Goal: Entertainment & Leisure: Browse casually

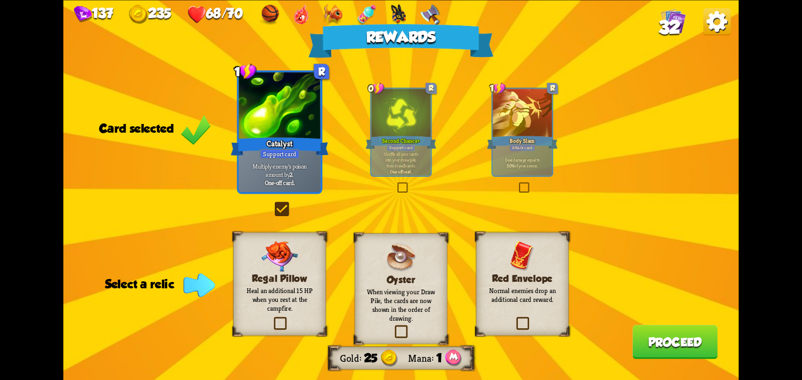
click at [518, 237] on div "Red Envelope Normal enemies drop an additional card reward." at bounding box center [522, 283] width 93 height 103
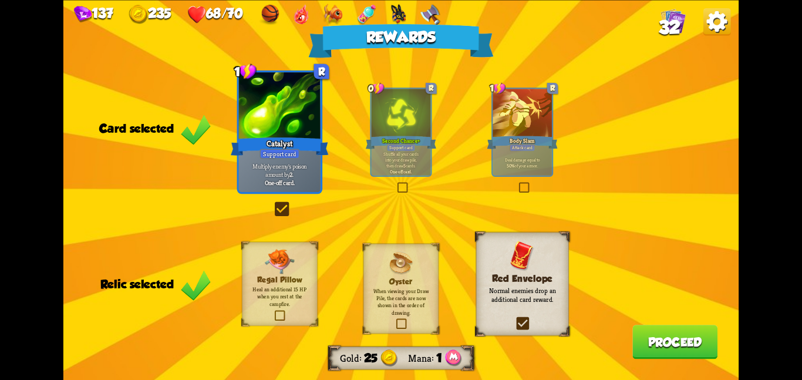
click at [630, 337] on div "Rewards Gold 25 Mana 1 Card selected 1 R Catalyst Support card Multiply enemy's…" at bounding box center [400, 190] width 675 height 380
click at [653, 334] on button "Proceed" at bounding box center [674, 342] width 85 height 34
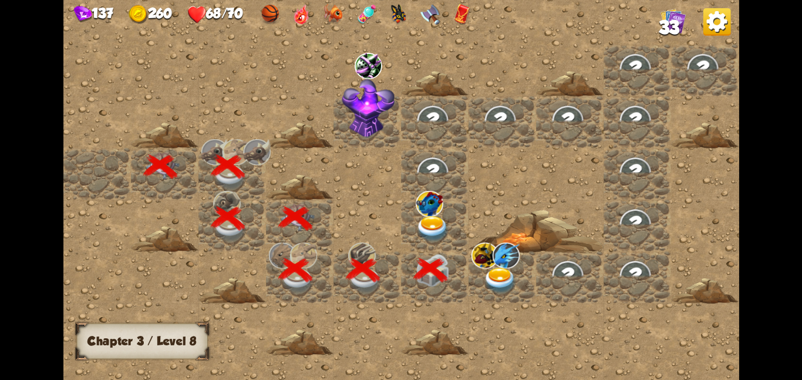
click at [442, 235] on img at bounding box center [432, 228] width 34 height 26
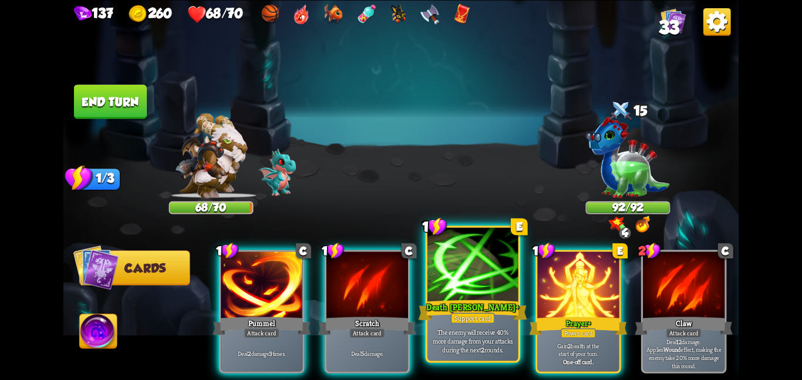
click at [444, 283] on div at bounding box center [472, 265] width 91 height 76
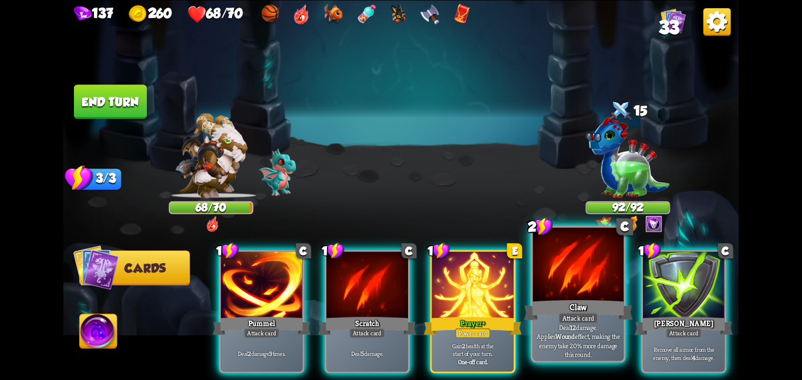
click at [553, 268] on div at bounding box center [578, 265] width 91 height 76
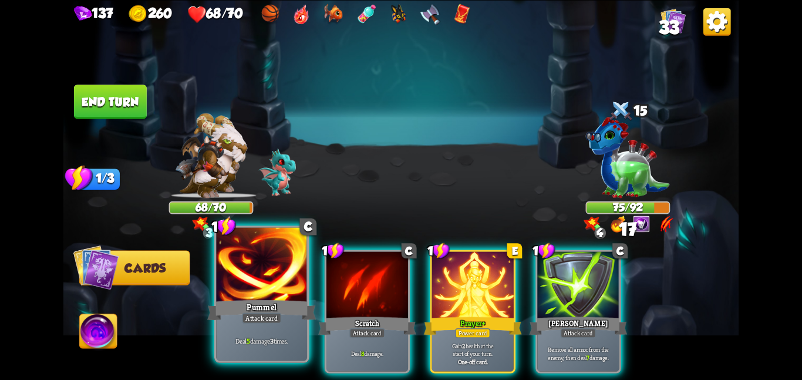
click at [258, 275] on div at bounding box center [261, 265] width 91 height 76
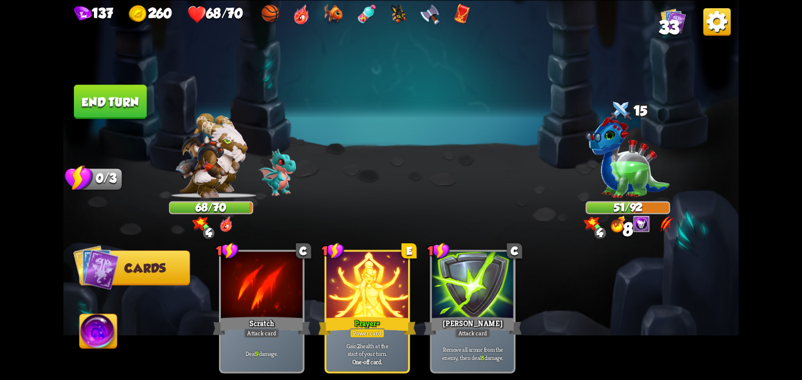
click at [114, 99] on button "End turn" at bounding box center [110, 102] width 73 height 34
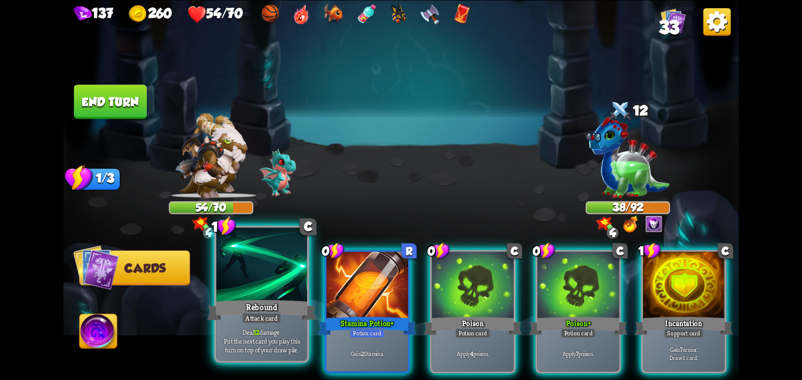
click at [276, 311] on div "Rebound" at bounding box center [261, 310] width 109 height 24
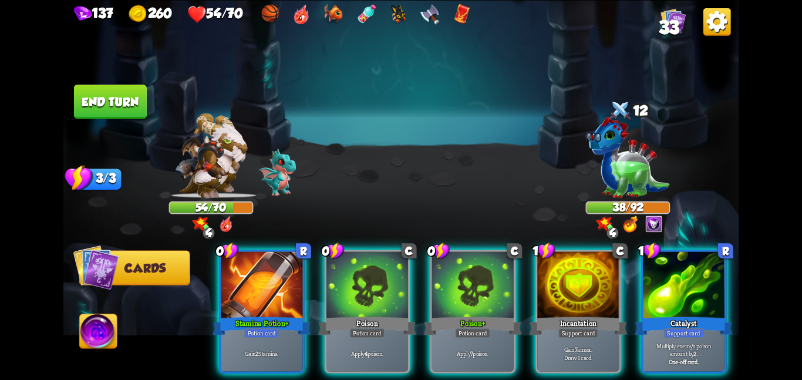
click at [276, 315] on div "Stamina Potion +" at bounding box center [261, 326] width 98 height 22
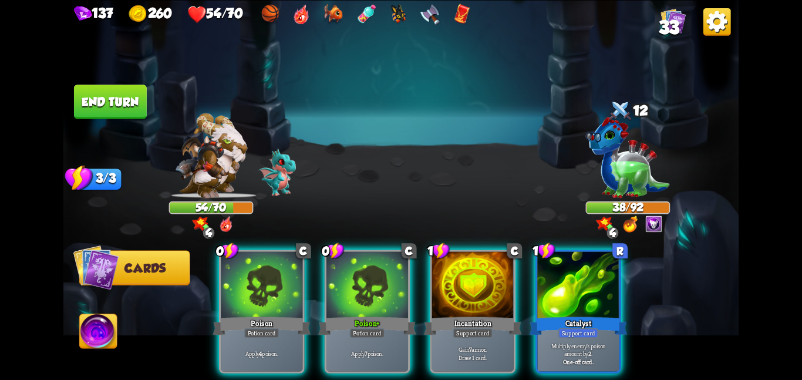
click at [276, 315] on div "Poison" at bounding box center [261, 326] width 98 height 22
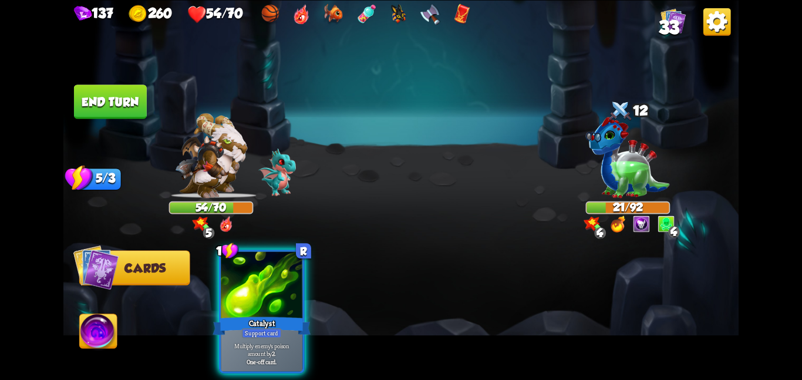
click at [276, 315] on div "Catalyst" at bounding box center [261, 326] width 98 height 22
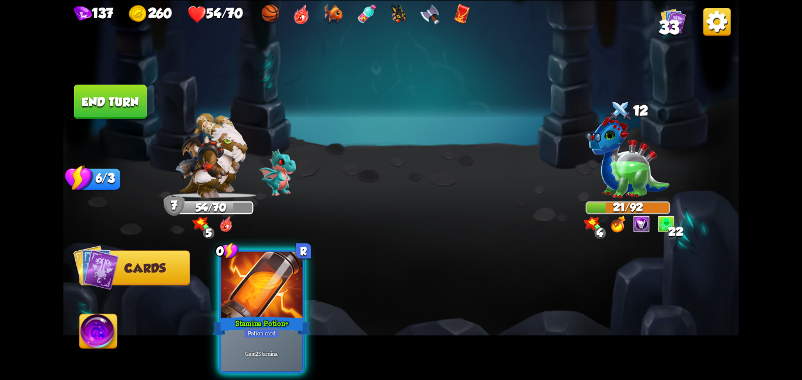
click at [276, 315] on div "Stamina Potion +" at bounding box center [261, 326] width 98 height 22
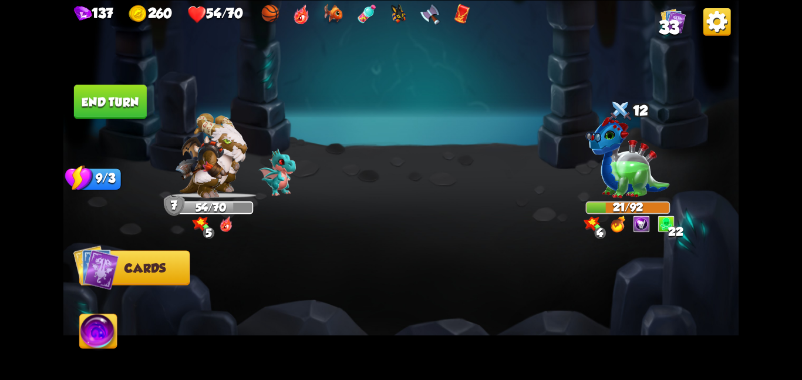
click at [99, 92] on button "End turn" at bounding box center [110, 102] width 73 height 34
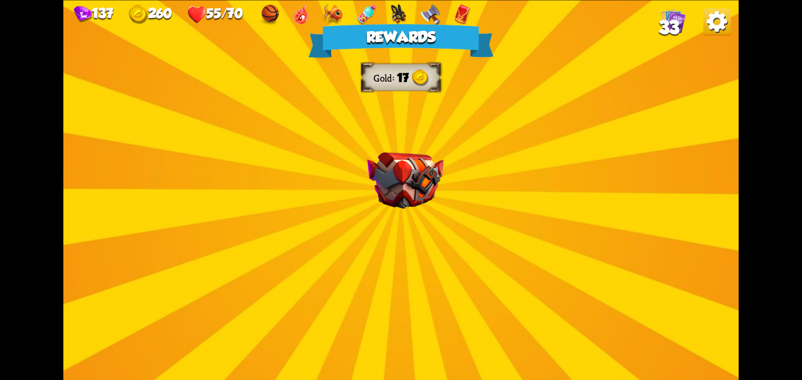
click at [387, 156] on img at bounding box center [405, 180] width 76 height 57
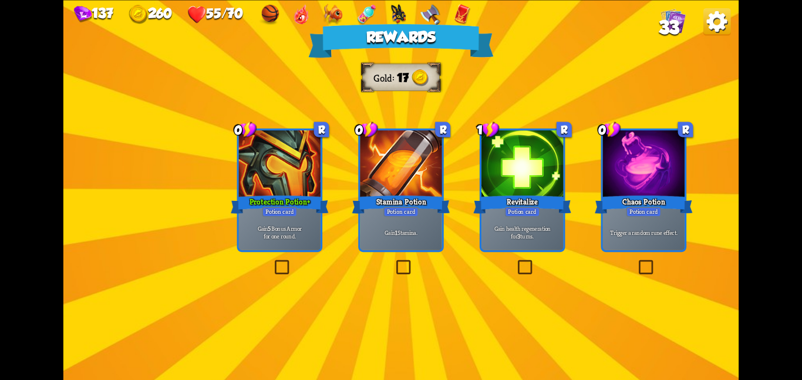
click at [425, 183] on div at bounding box center [401, 164] width 82 height 69
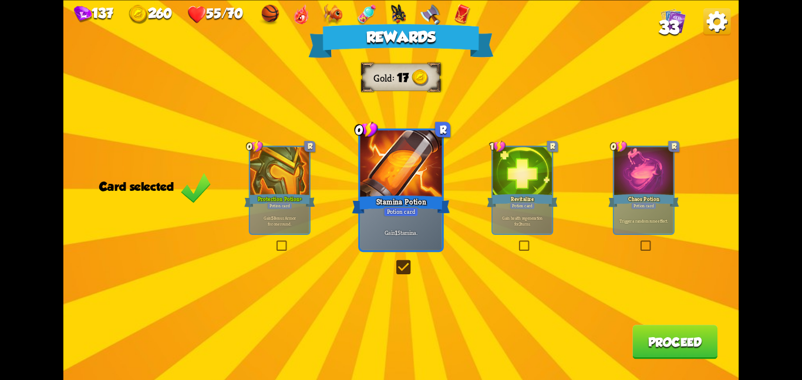
click at [652, 198] on div "Chaos Potion" at bounding box center [643, 200] width 71 height 16
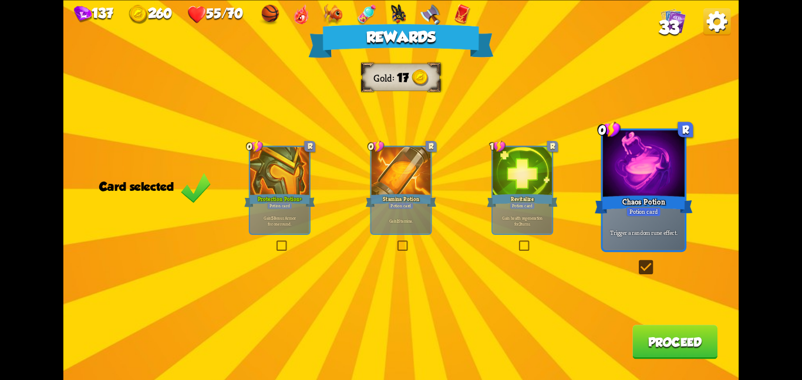
click at [664, 350] on button "Proceed" at bounding box center [674, 342] width 85 height 34
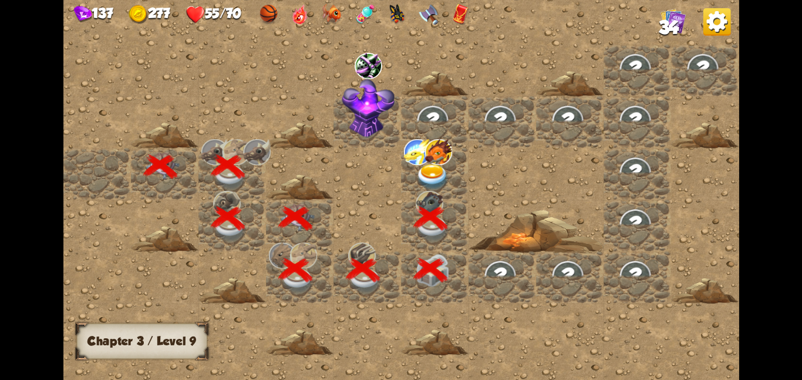
click at [440, 159] on img at bounding box center [438, 151] width 28 height 26
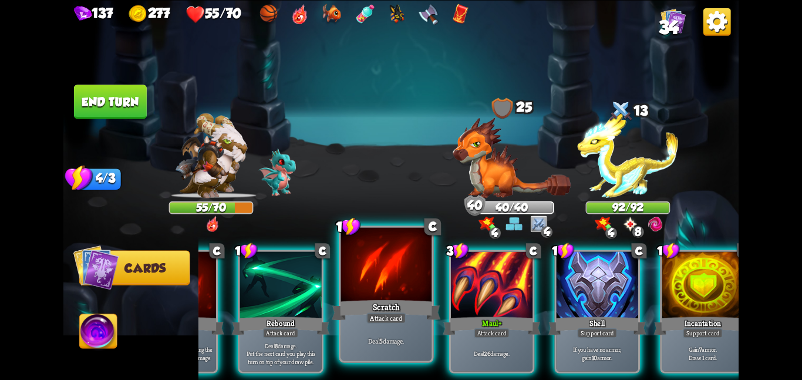
scroll to position [0, 101]
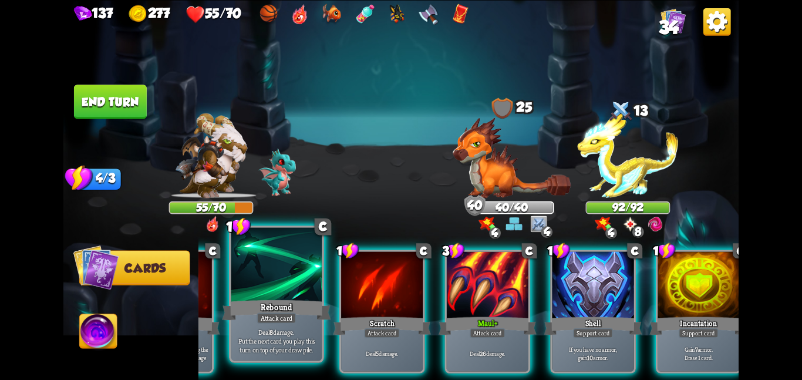
click at [291, 307] on div "Rebound" at bounding box center [276, 310] width 109 height 24
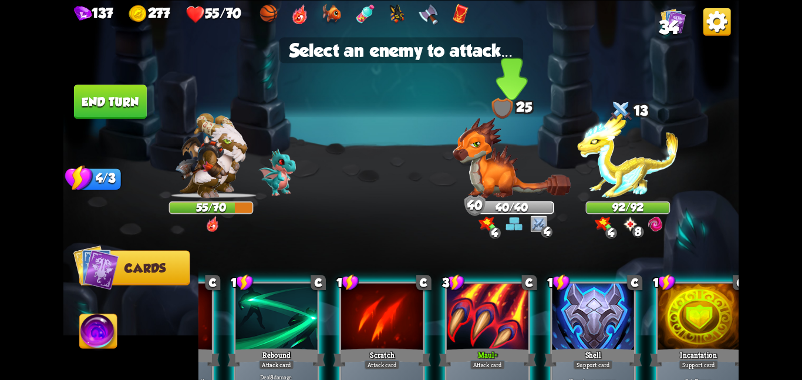
click at [472, 172] on img at bounding box center [511, 157] width 118 height 81
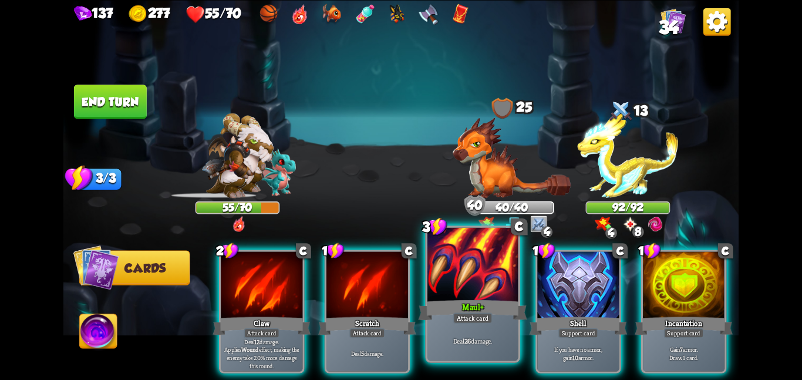
click at [450, 279] on div at bounding box center [472, 265] width 91 height 76
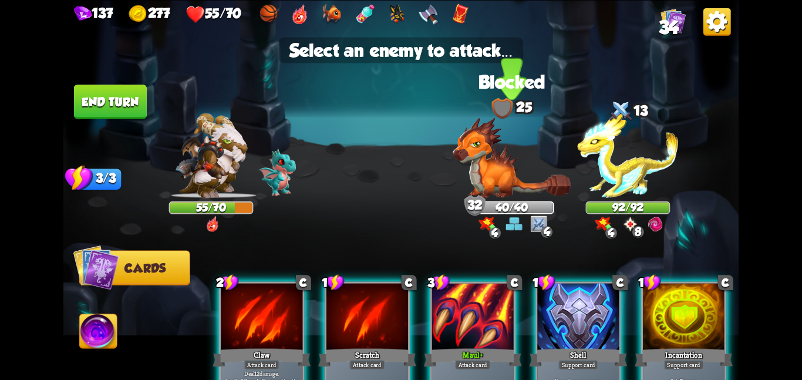
click at [516, 134] on img at bounding box center [511, 157] width 118 height 81
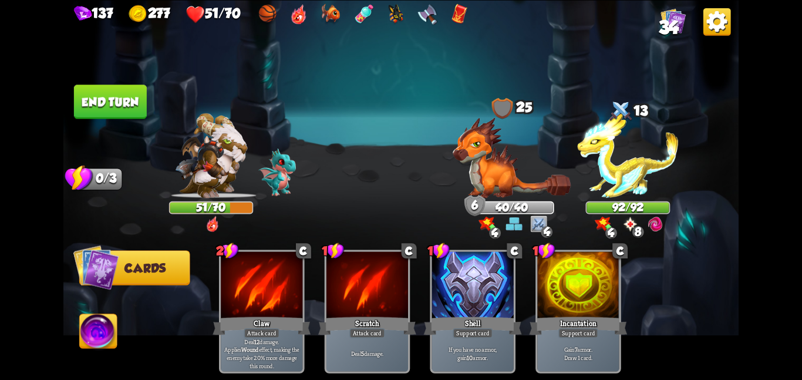
click at [103, 94] on button "End turn" at bounding box center [110, 102] width 73 height 34
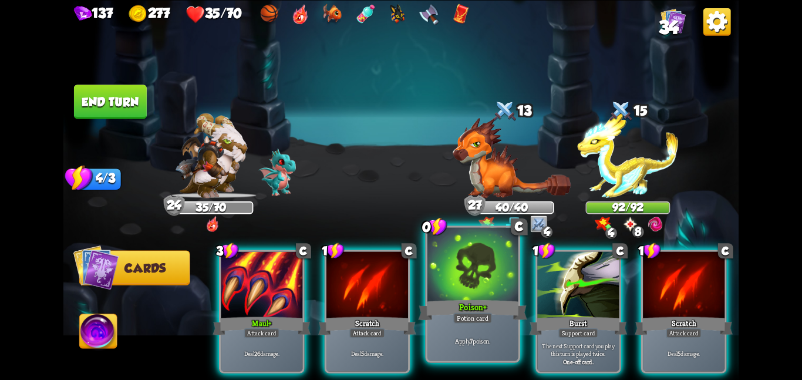
click at [440, 273] on div at bounding box center [472, 265] width 91 height 76
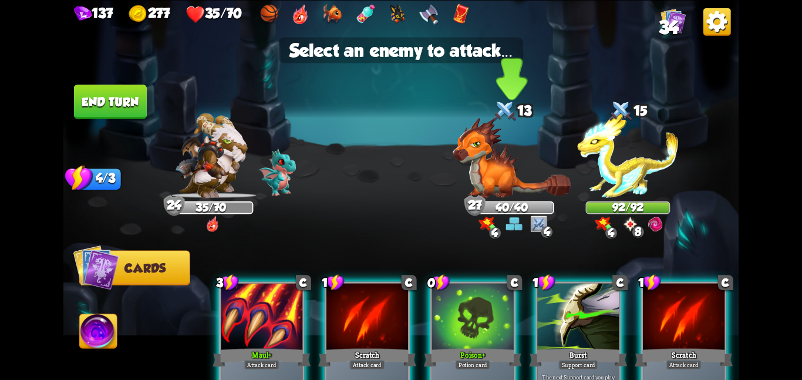
click at [472, 192] on img at bounding box center [511, 157] width 118 height 81
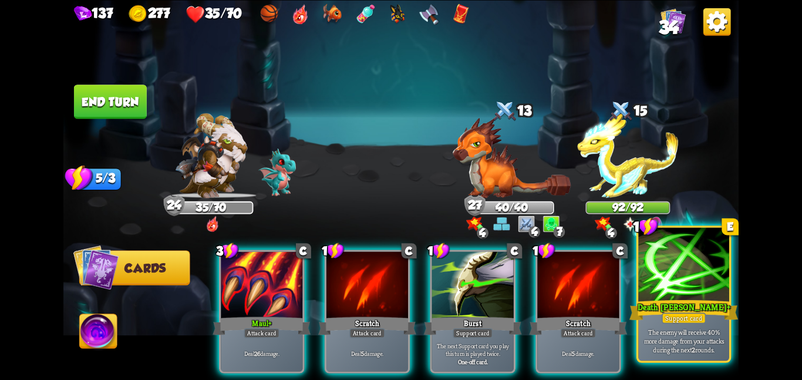
click at [653, 278] on div at bounding box center [683, 265] width 91 height 76
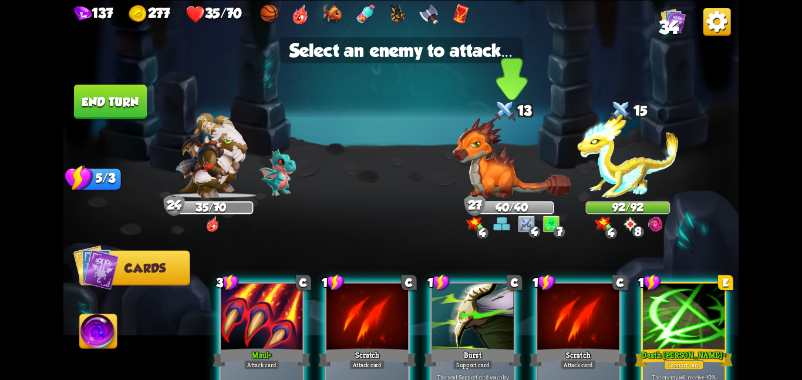
click at [522, 187] on img at bounding box center [511, 157] width 118 height 81
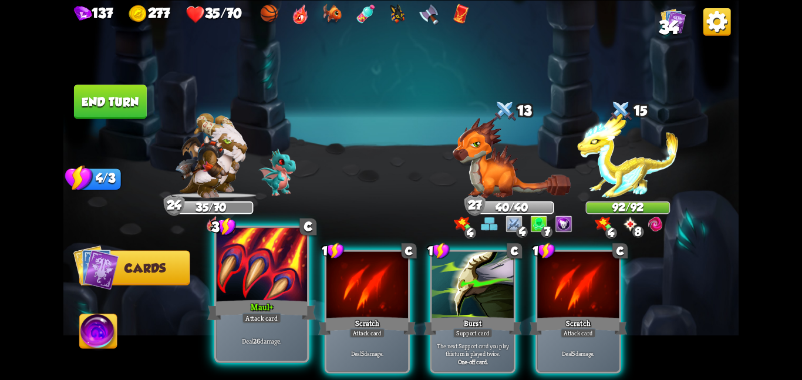
click at [284, 282] on div at bounding box center [261, 265] width 91 height 76
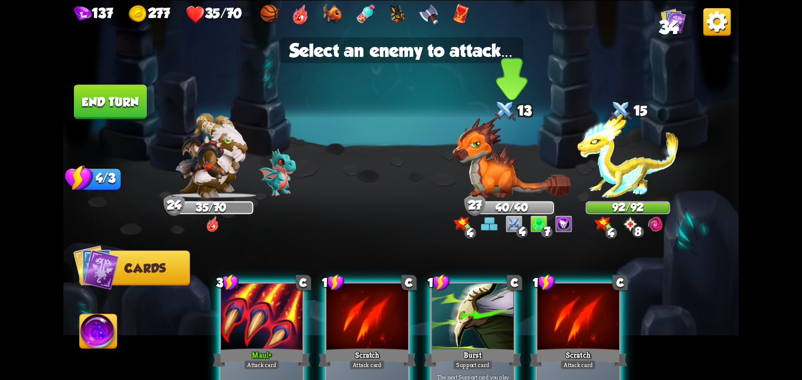
click at [475, 180] on img at bounding box center [511, 157] width 118 height 81
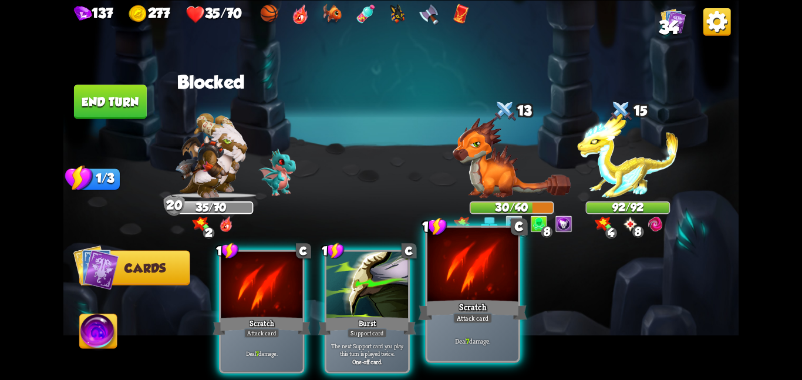
click at [472, 294] on div at bounding box center [472, 265] width 91 height 76
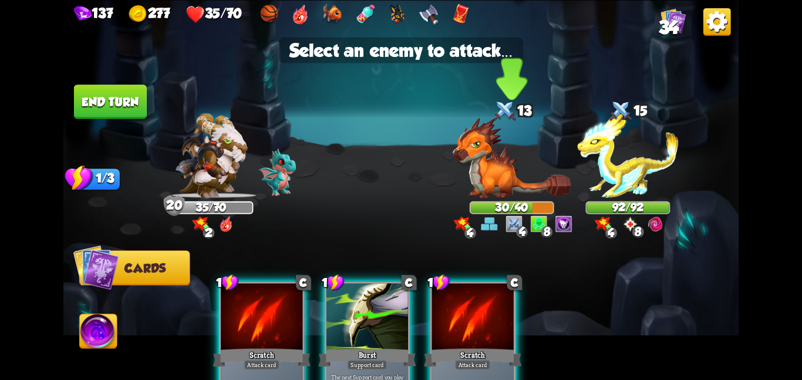
click at [490, 141] on img at bounding box center [511, 157] width 118 height 81
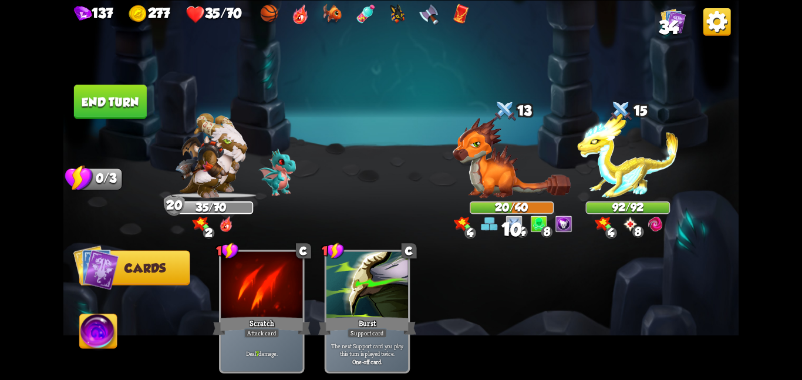
click at [124, 88] on button "End turn" at bounding box center [110, 102] width 73 height 34
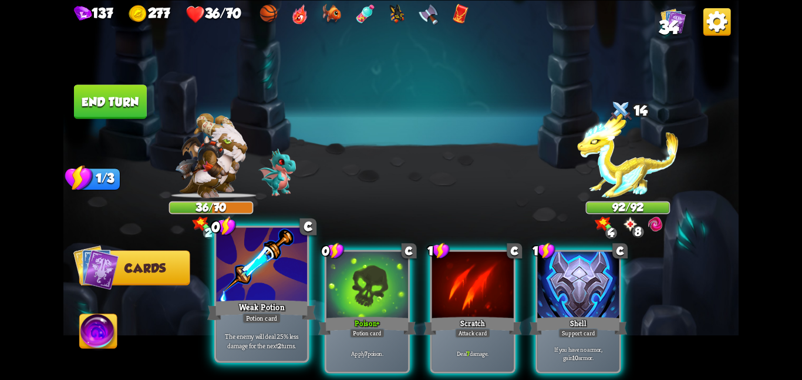
click at [266, 290] on div at bounding box center [261, 265] width 91 height 76
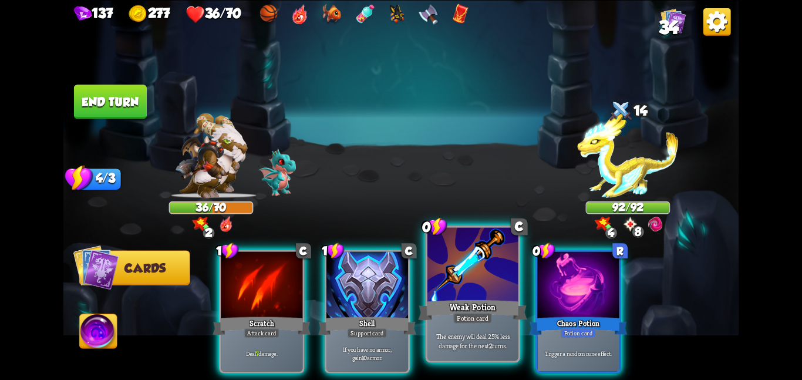
click at [454, 271] on div at bounding box center [472, 265] width 91 height 76
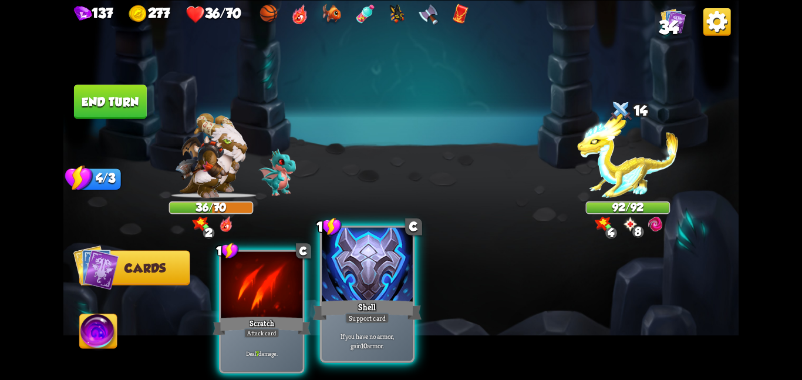
click at [408, 282] on div at bounding box center [367, 265] width 91 height 76
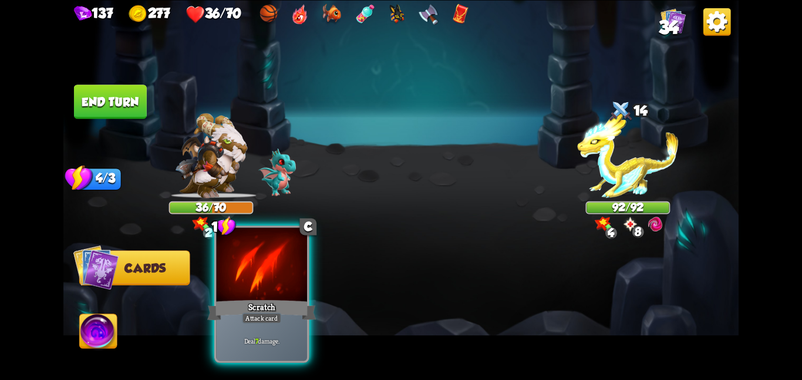
click at [256, 289] on div at bounding box center [261, 265] width 91 height 76
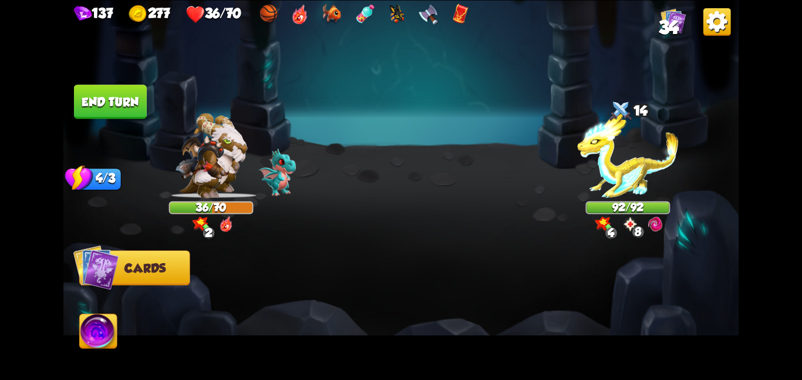
click at [94, 85] on button "End turn" at bounding box center [110, 102] width 73 height 34
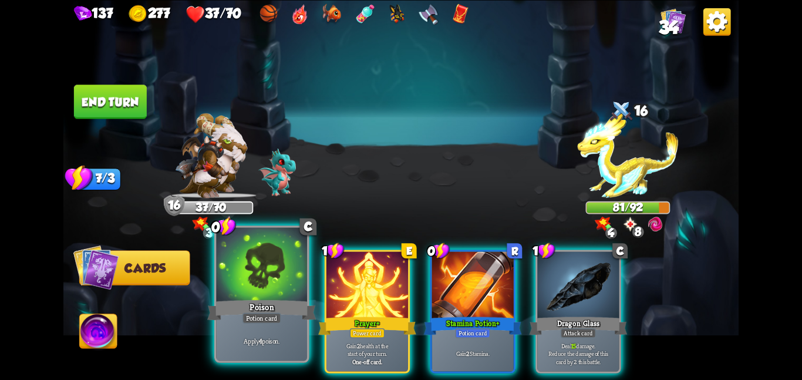
click at [251, 298] on div "Poison" at bounding box center [261, 310] width 109 height 24
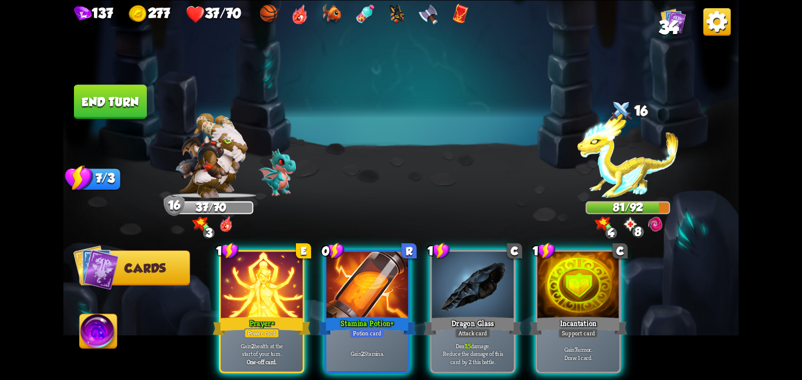
click at [251, 315] on div "Prayer +" at bounding box center [261, 326] width 98 height 22
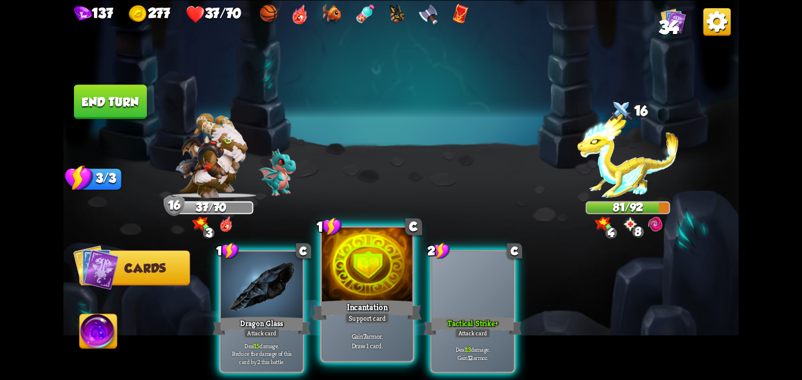
click at [332, 282] on div at bounding box center [367, 265] width 91 height 76
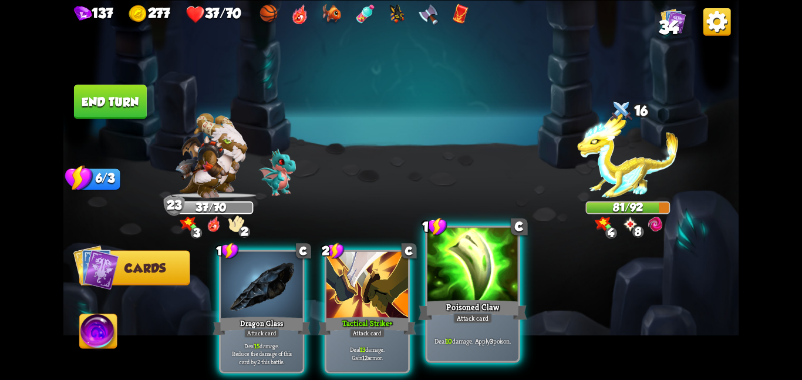
click at [455, 265] on div at bounding box center [472, 265] width 91 height 76
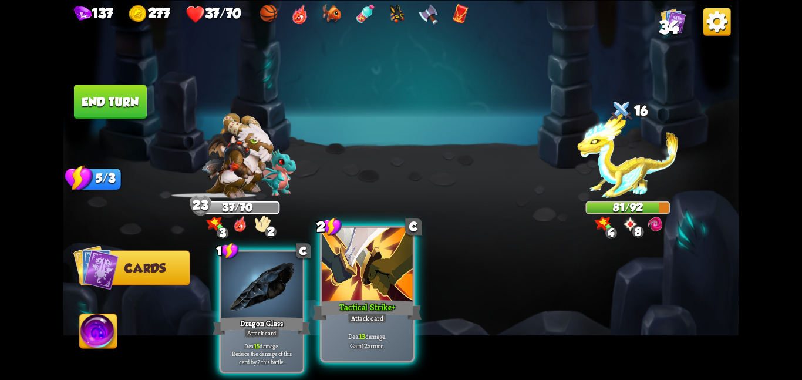
click at [374, 281] on div at bounding box center [367, 265] width 91 height 76
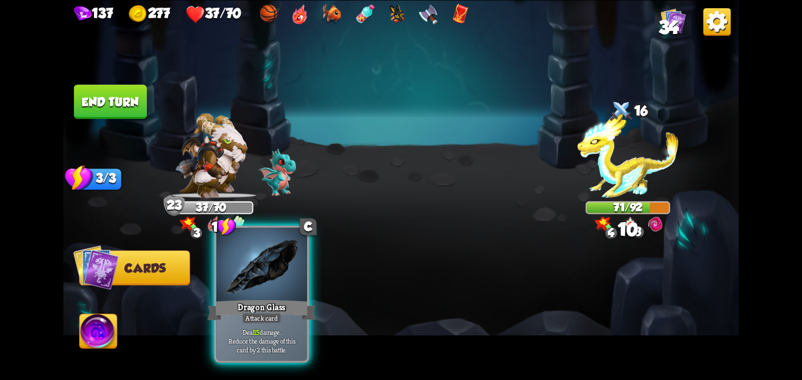
click at [282, 299] on div "Dragon Glass" at bounding box center [261, 310] width 109 height 24
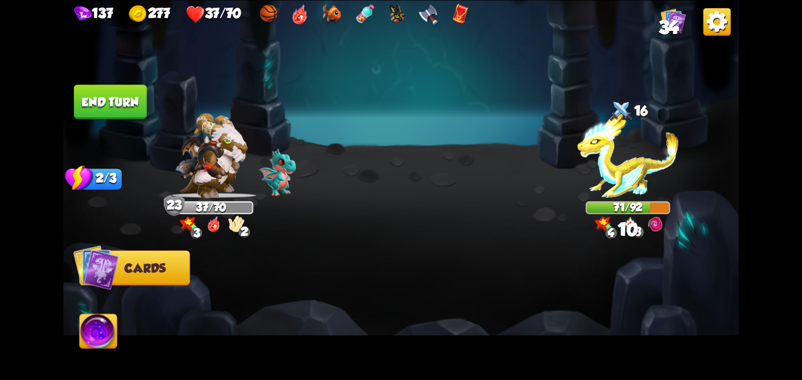
click at [85, 97] on button "End turn" at bounding box center [110, 102] width 73 height 34
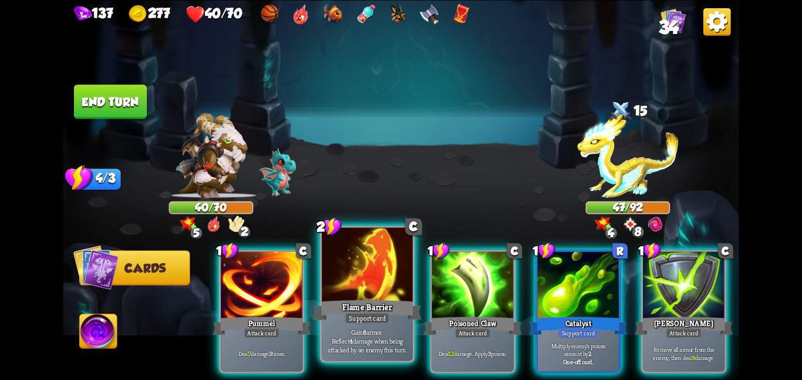
click at [336, 293] on div at bounding box center [367, 265] width 91 height 76
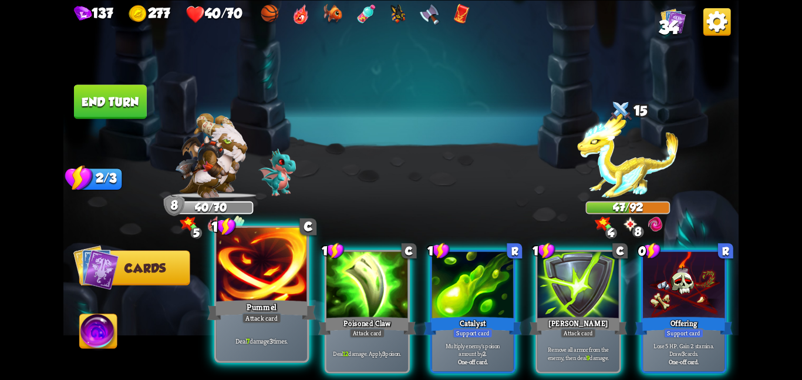
click at [274, 280] on div at bounding box center [261, 265] width 91 height 76
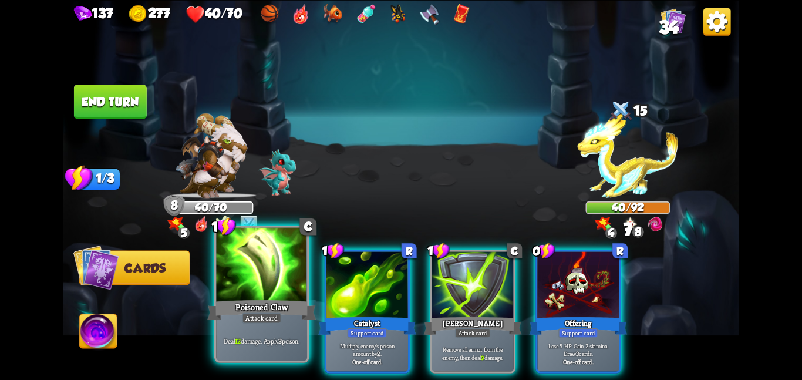
click at [251, 253] on div at bounding box center [261, 265] width 91 height 76
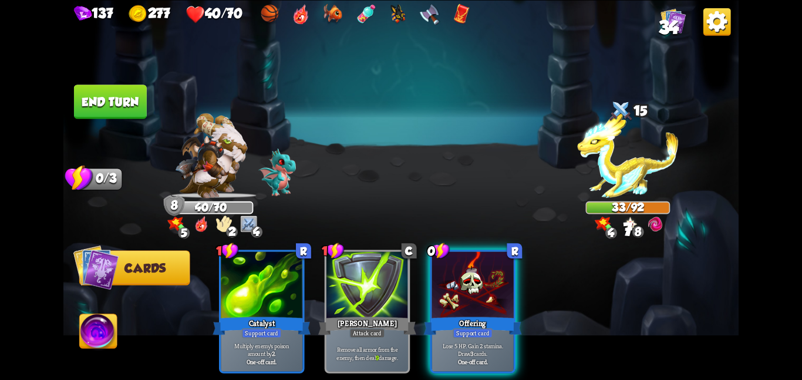
click at [116, 99] on button "End turn" at bounding box center [110, 102] width 73 height 34
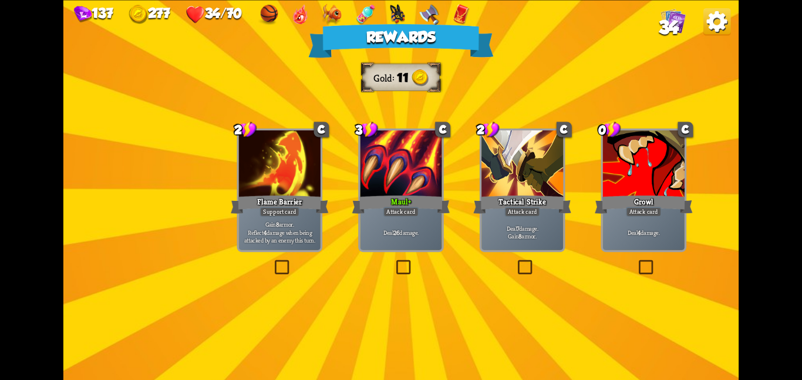
click at [421, 144] on div at bounding box center [401, 164] width 82 height 69
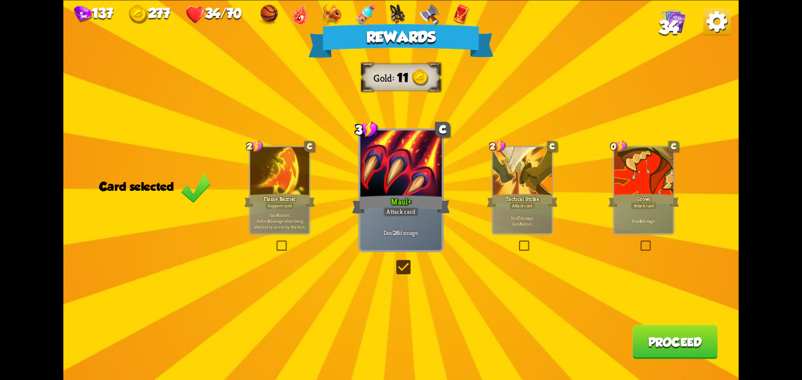
click at [679, 352] on button "Proceed" at bounding box center [674, 342] width 85 height 34
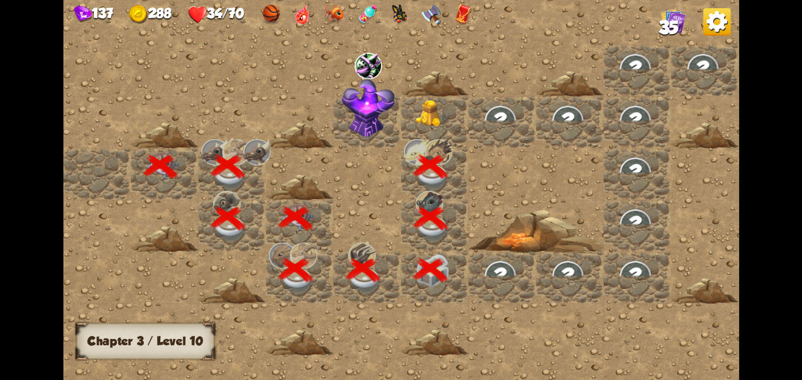
click at [445, 130] on div at bounding box center [434, 122] width 67 height 52
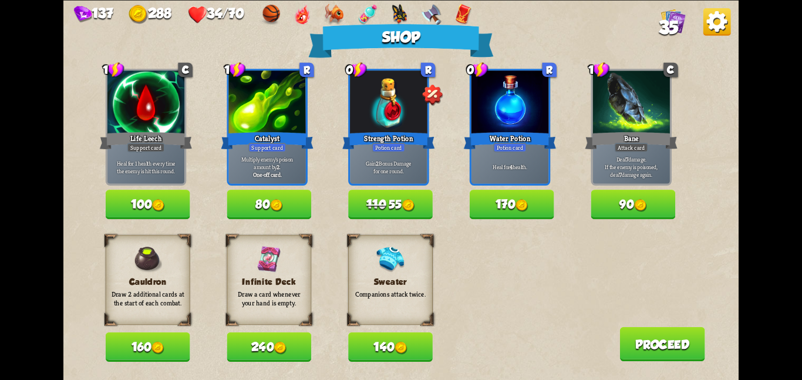
click at [410, 343] on button "140" at bounding box center [390, 346] width 85 height 29
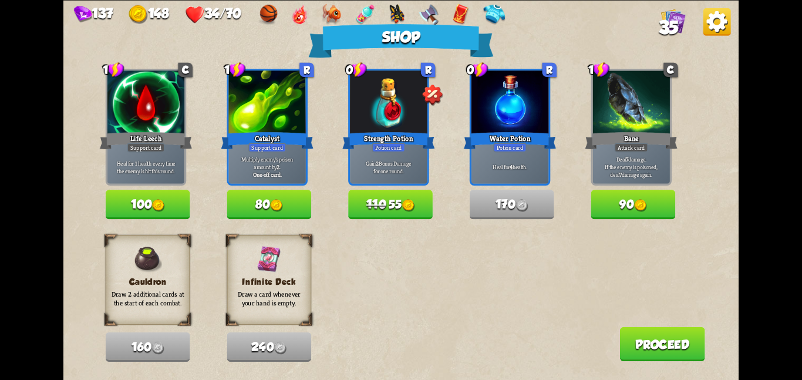
click at [286, 198] on button "80" at bounding box center [269, 204] width 85 height 29
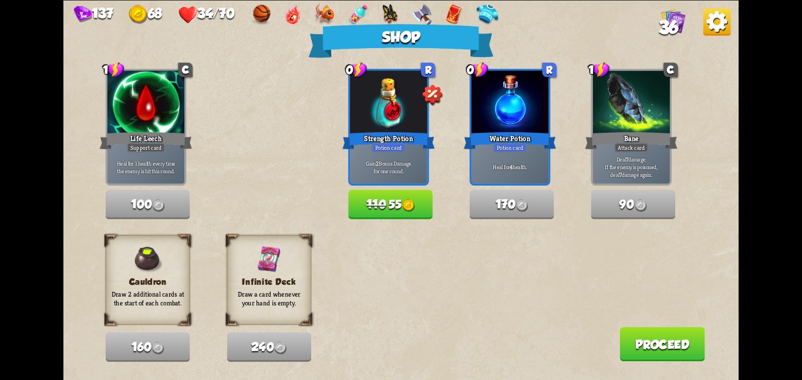
click at [621, 334] on button "Proceed" at bounding box center [661, 343] width 85 height 34
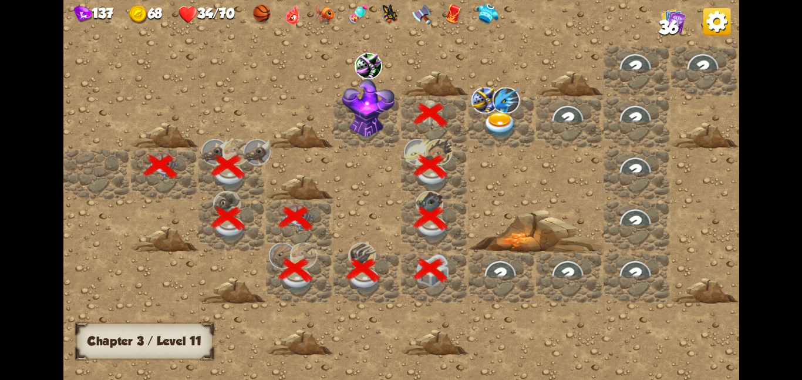
scroll to position [0, 225]
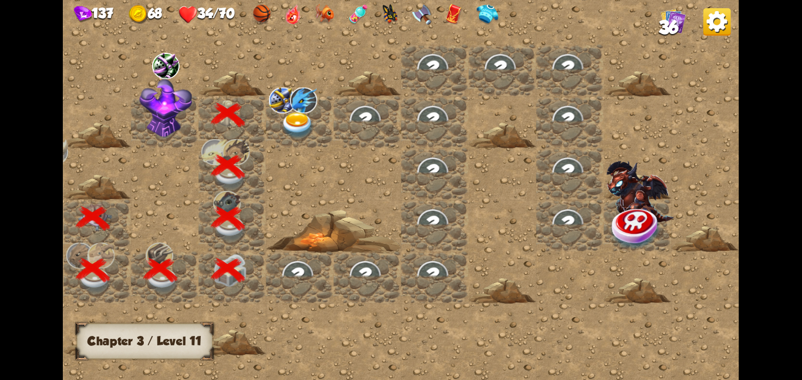
click at [193, 107] on div at bounding box center [164, 122] width 67 height 52
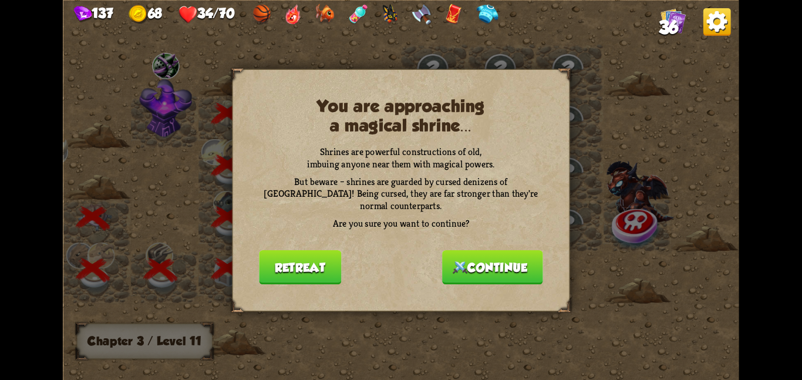
click at [445, 252] on button "Continue" at bounding box center [492, 266] width 101 height 34
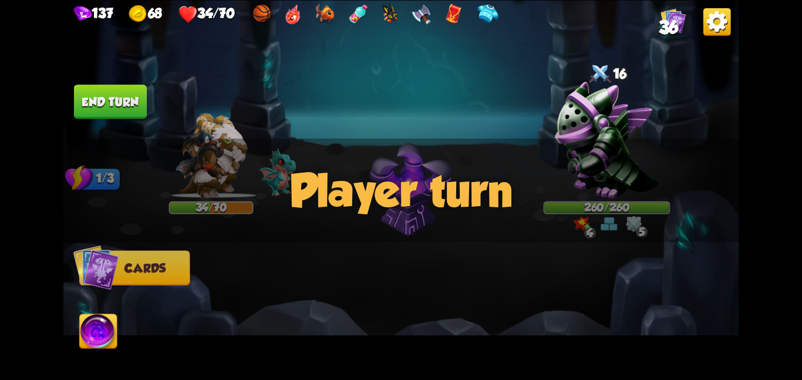
click at [618, 129] on img at bounding box center [607, 140] width 104 height 116
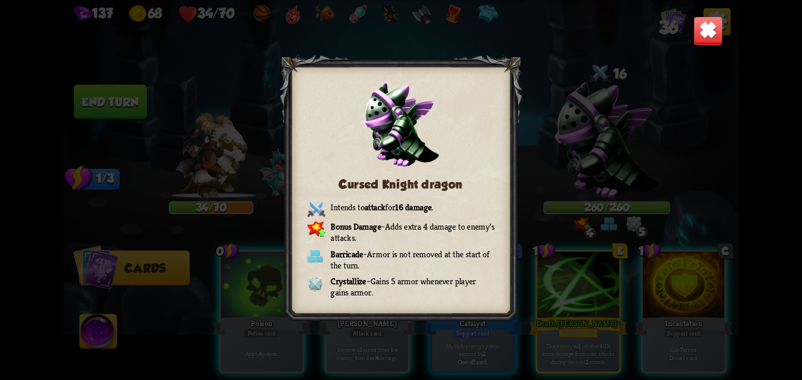
click at [709, 25] on img at bounding box center [707, 30] width 29 height 29
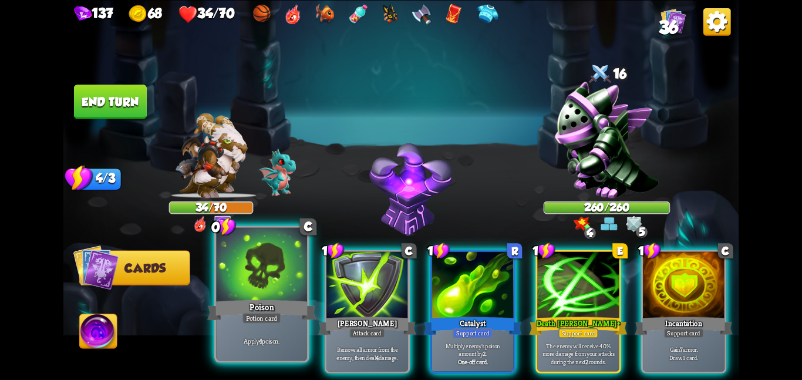
click at [299, 265] on div at bounding box center [261, 265] width 91 height 76
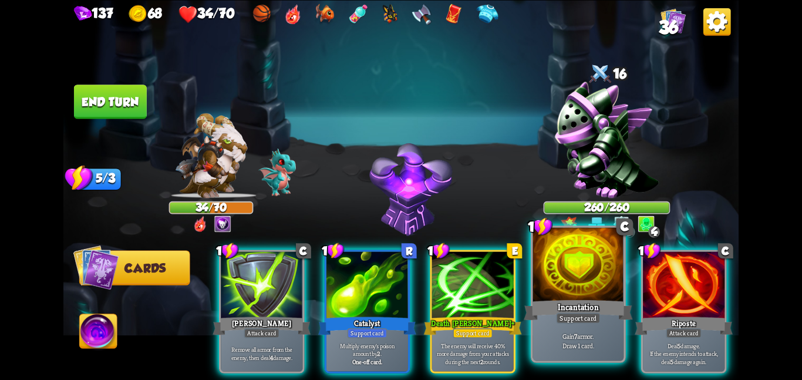
click at [547, 278] on div at bounding box center [578, 265] width 91 height 76
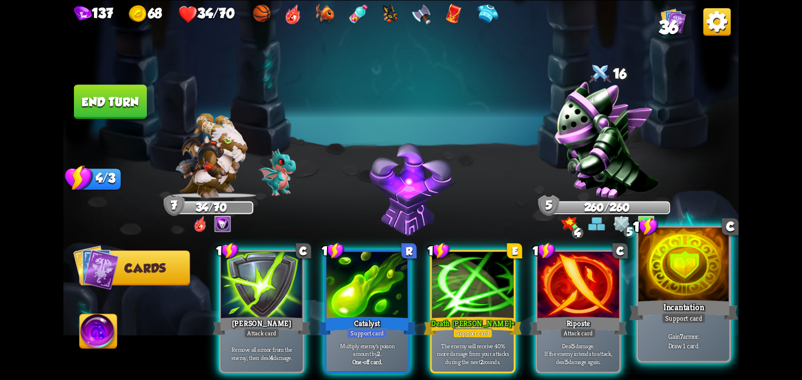
click at [676, 277] on div at bounding box center [683, 265] width 91 height 76
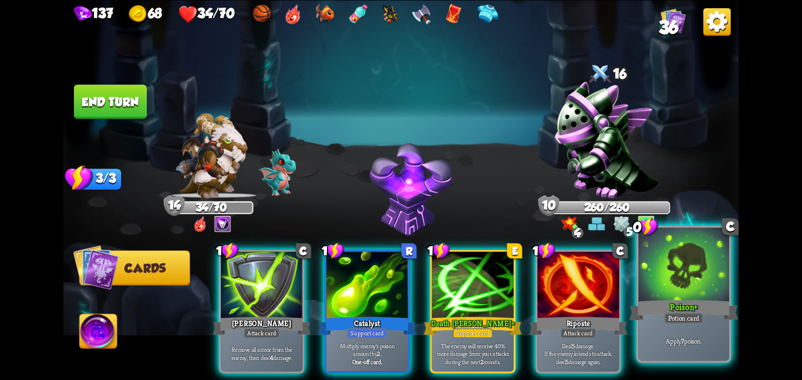
click at [699, 268] on div at bounding box center [683, 265] width 91 height 76
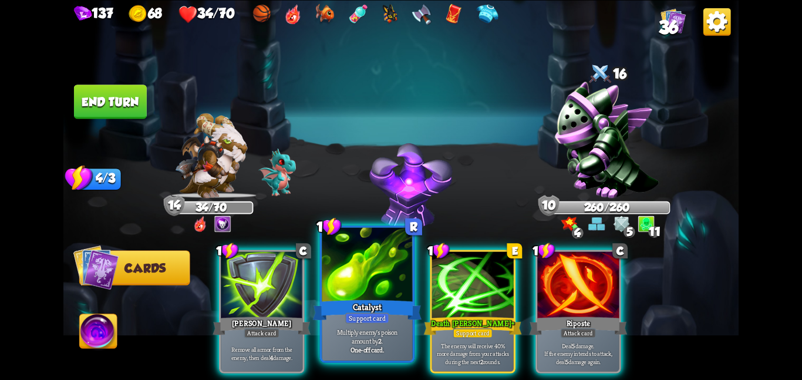
click at [371, 302] on div "Catalyst" at bounding box center [367, 310] width 109 height 24
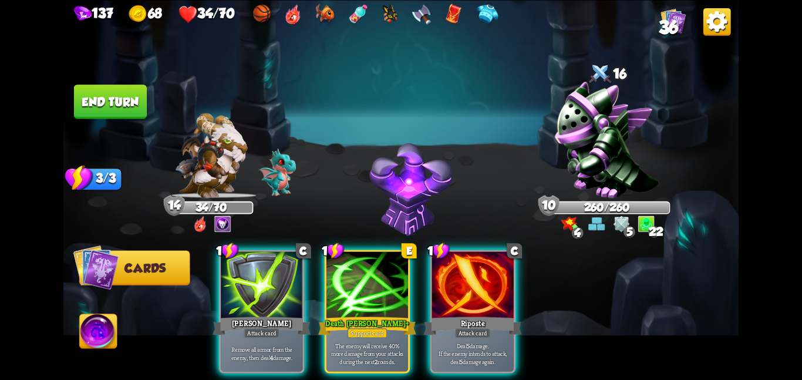
click at [371, 315] on div "Death Mark +" at bounding box center [367, 326] width 98 height 22
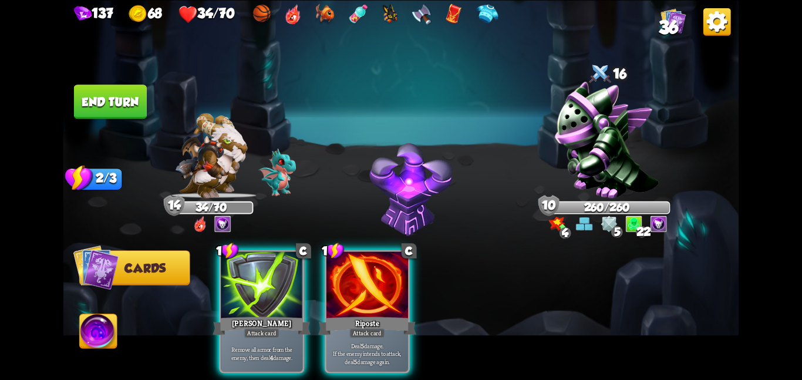
click at [371, 315] on div "Riposte" at bounding box center [367, 326] width 98 height 22
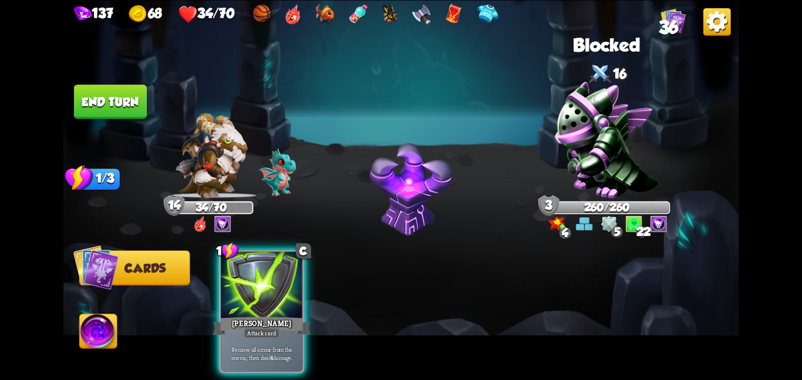
click at [106, 123] on img at bounding box center [400, 190] width 675 height 380
click at [116, 113] on button "End turn" at bounding box center [110, 102] width 73 height 34
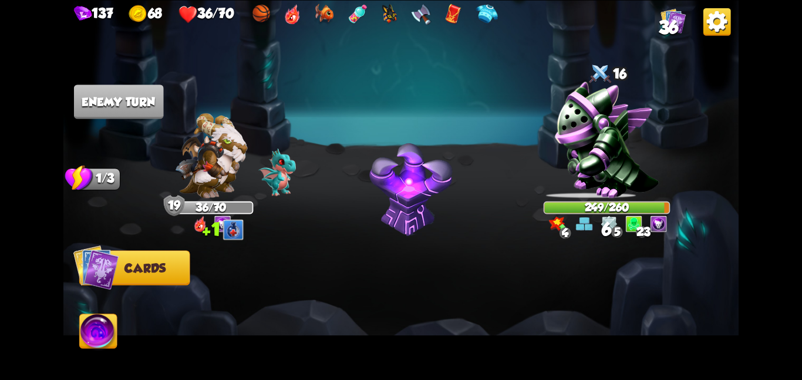
click at [660, 28] on span "36" at bounding box center [668, 27] width 20 height 21
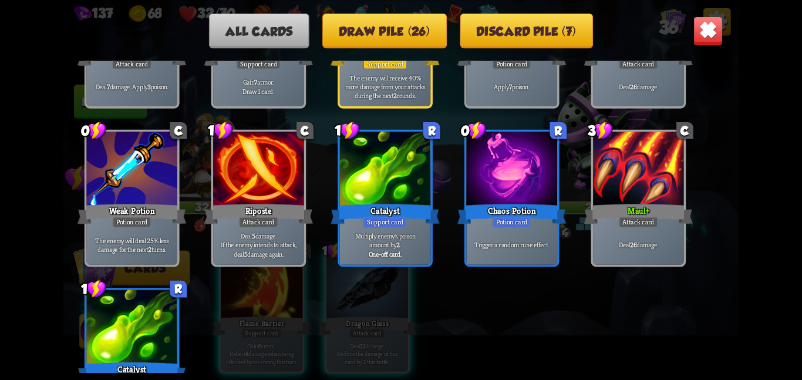
scroll to position [1073, 0]
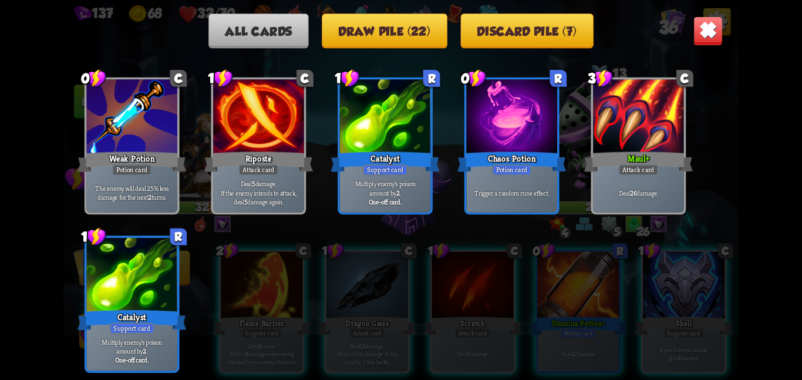
click at [706, 33] on img at bounding box center [707, 30] width 29 height 29
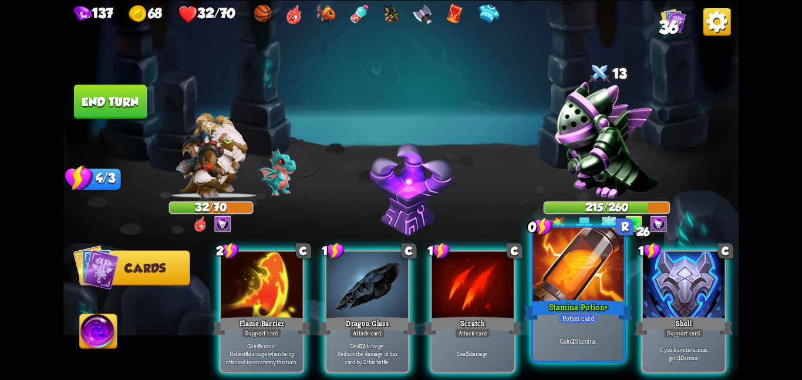
click at [593, 269] on div at bounding box center [578, 265] width 91 height 76
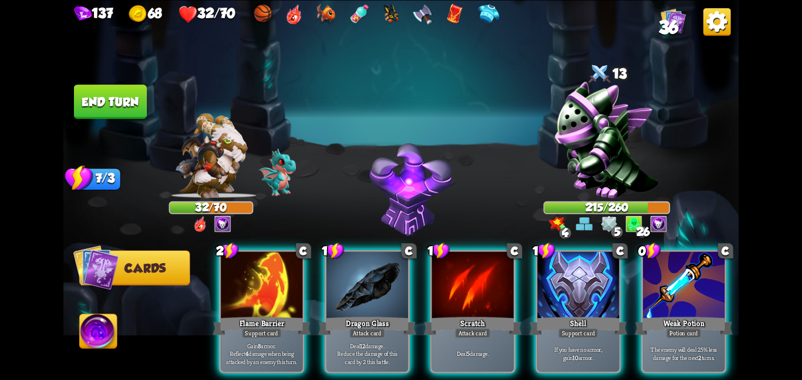
click at [593, 269] on div at bounding box center [578, 285] width 82 height 69
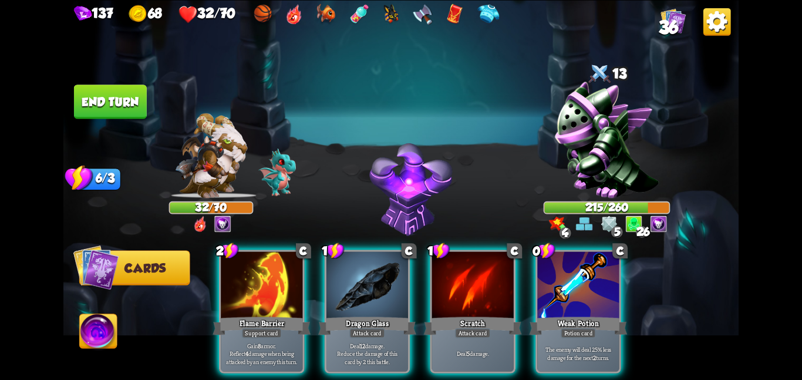
click at [593, 269] on div at bounding box center [578, 285] width 82 height 69
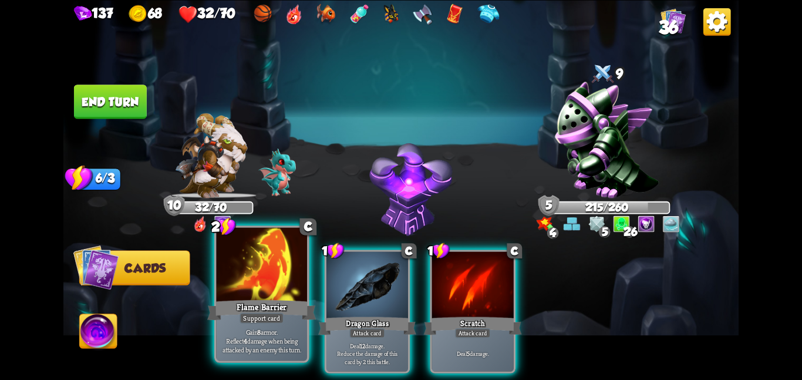
click at [261, 274] on div at bounding box center [261, 265] width 91 height 76
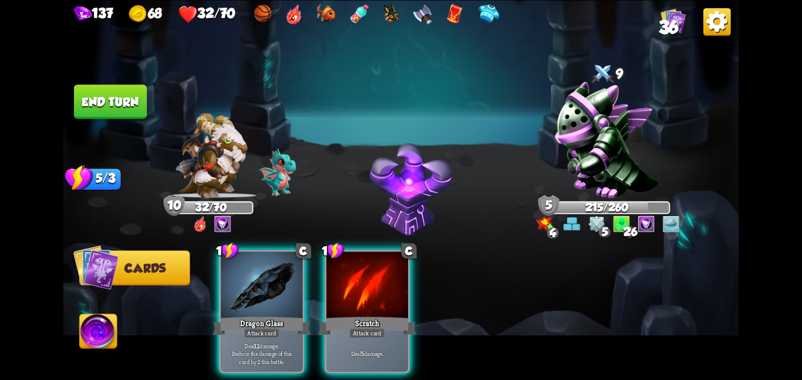
click at [261, 274] on div at bounding box center [262, 285] width 82 height 69
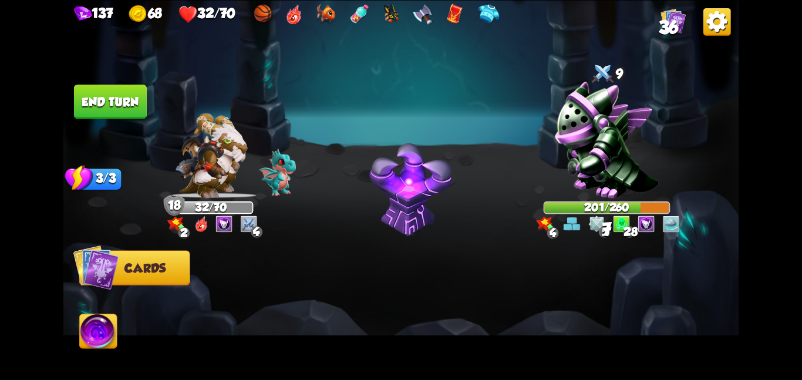
click at [117, 108] on button "End turn" at bounding box center [110, 102] width 73 height 34
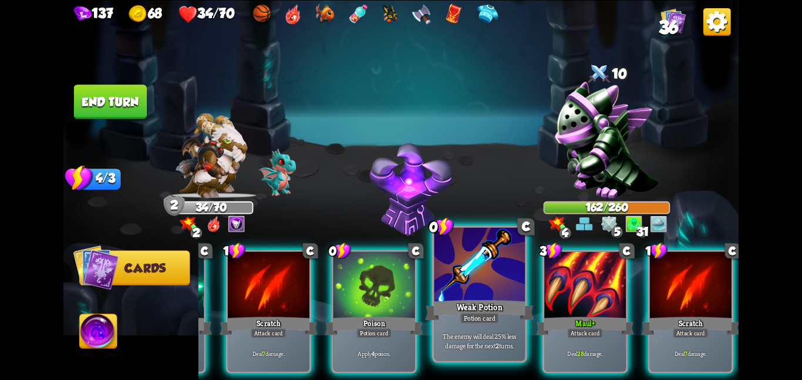
scroll to position [0, 0]
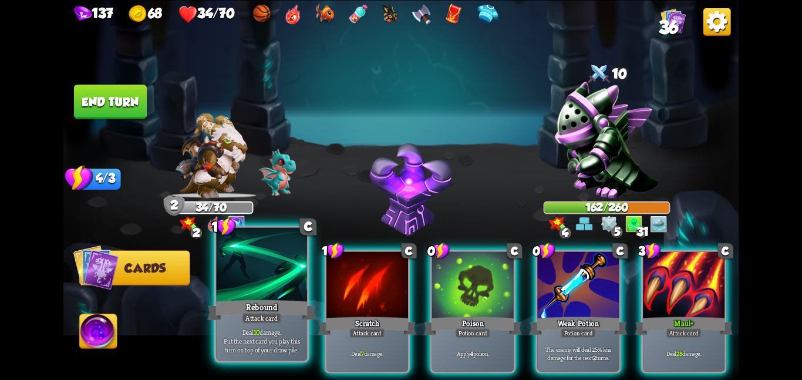
click at [255, 303] on div "Rebound" at bounding box center [261, 310] width 109 height 24
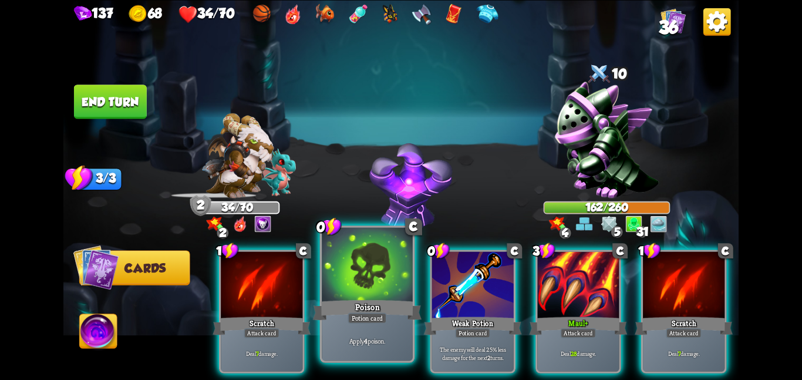
click at [380, 285] on div at bounding box center [367, 265] width 91 height 76
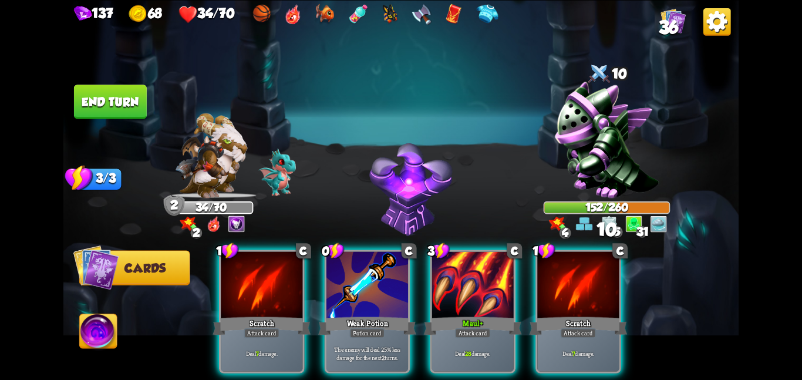
click at [380, 285] on div at bounding box center [367, 285] width 82 height 69
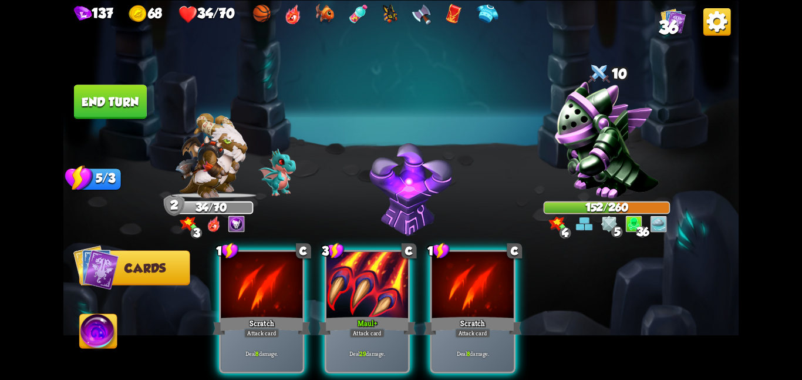
click at [130, 89] on button "End turn" at bounding box center [110, 102] width 73 height 34
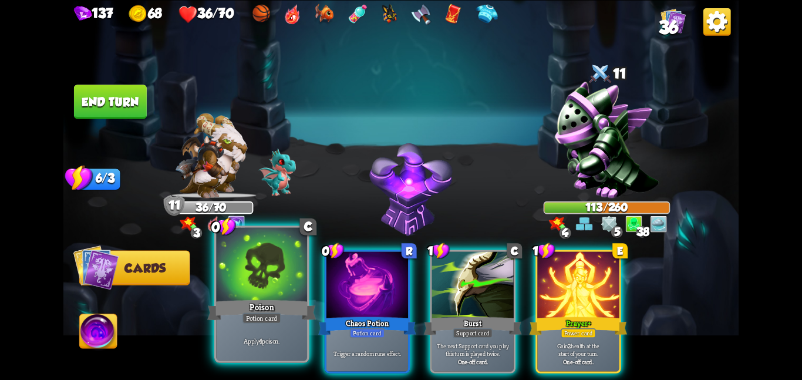
click at [235, 300] on div "Poison" at bounding box center [261, 310] width 109 height 24
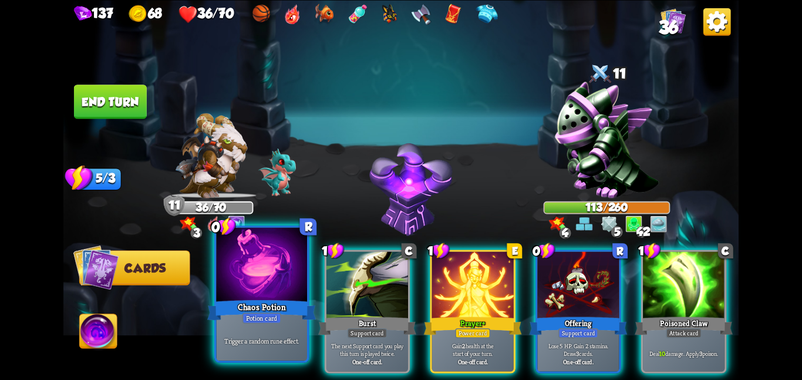
click at [258, 296] on div at bounding box center [261, 265] width 91 height 76
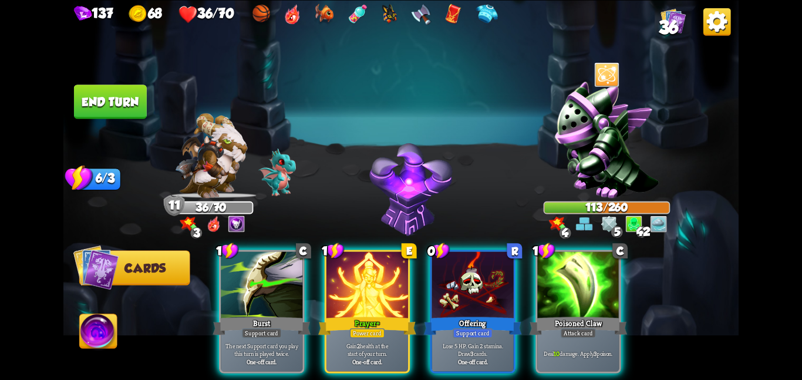
click at [127, 113] on button "End turn" at bounding box center [110, 102] width 73 height 34
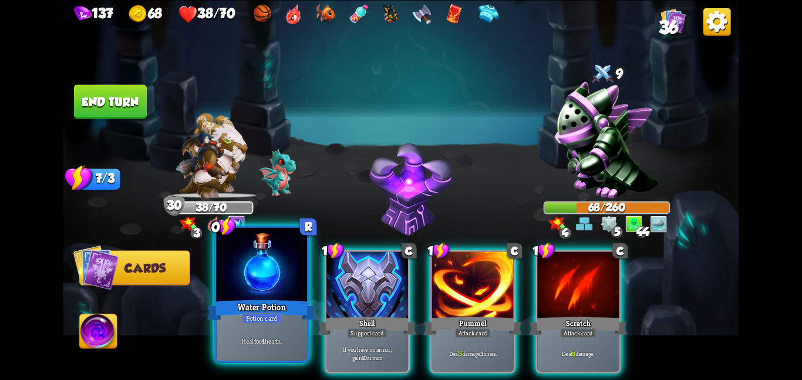
click at [245, 326] on div "Heal for 4 health." at bounding box center [261, 339] width 91 height 39
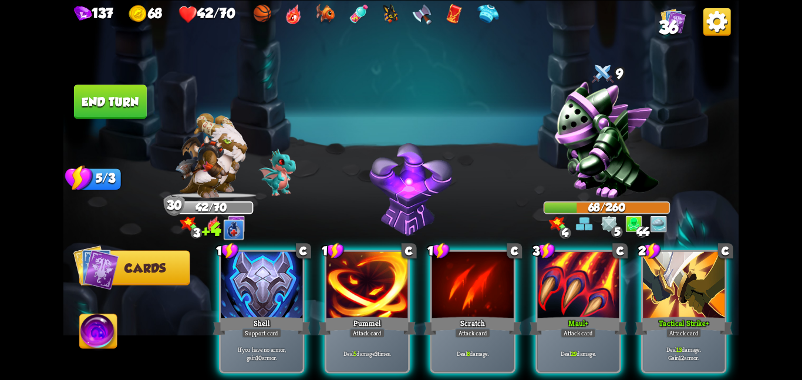
click at [109, 83] on img at bounding box center [400, 190] width 675 height 380
click at [116, 89] on button "End turn" at bounding box center [110, 102] width 73 height 34
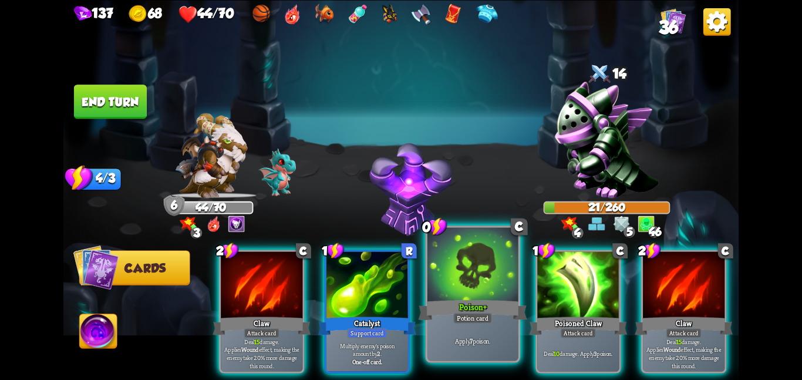
click at [440, 283] on div at bounding box center [472, 265] width 91 height 76
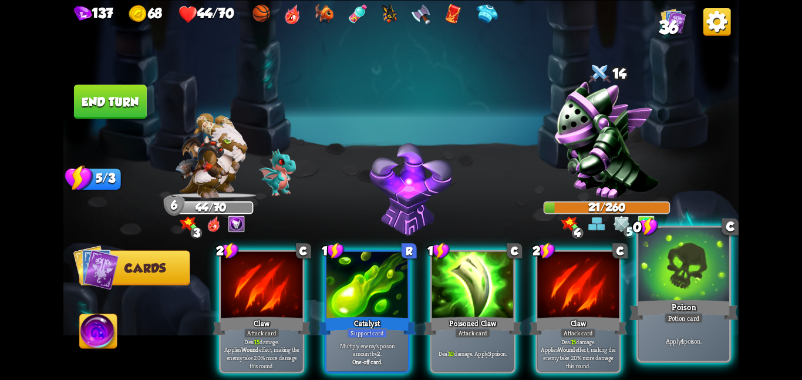
click at [680, 254] on div at bounding box center [683, 265] width 91 height 76
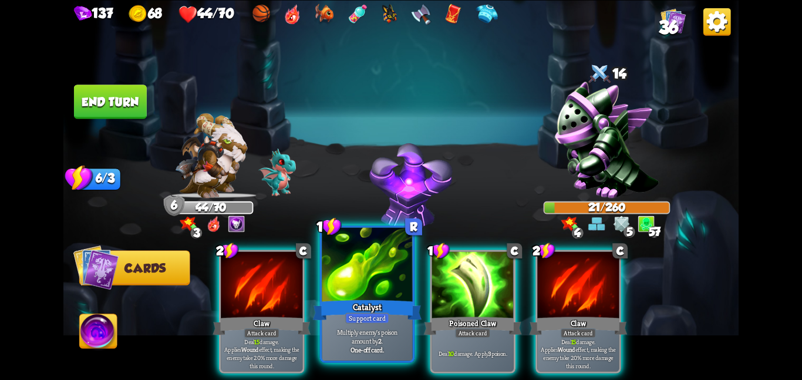
click at [381, 281] on div at bounding box center [367, 265] width 91 height 76
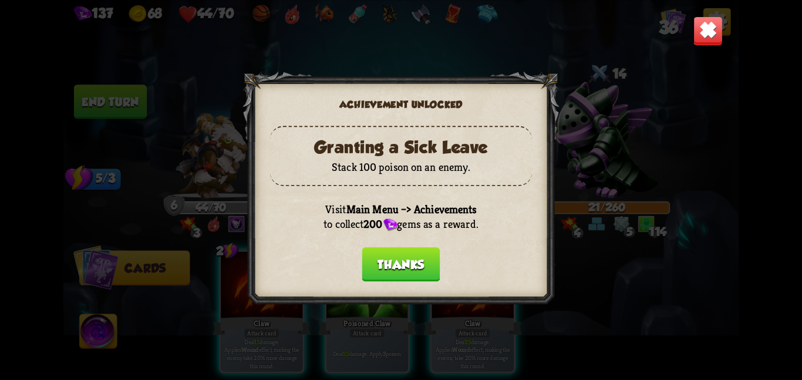
click at [398, 254] on button "Thanks" at bounding box center [401, 264] width 78 height 34
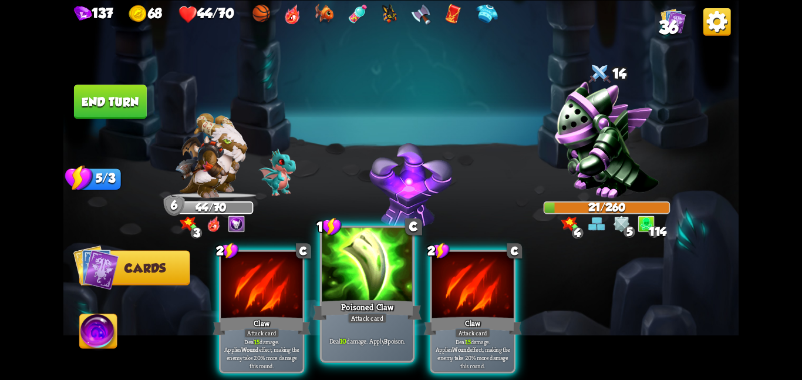
click at [334, 254] on div at bounding box center [367, 265] width 91 height 76
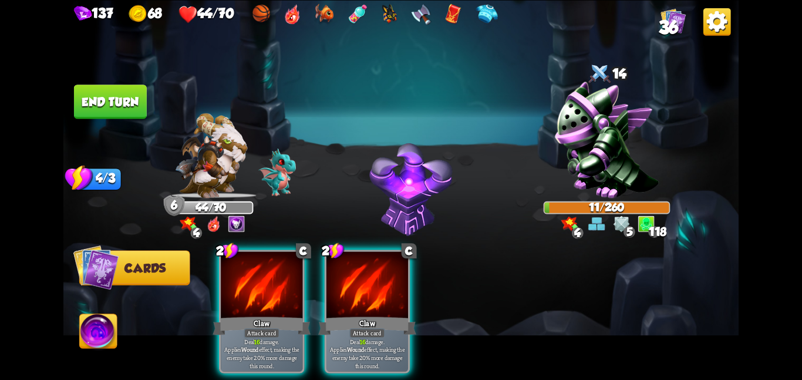
click at [108, 103] on button "End turn" at bounding box center [110, 102] width 73 height 34
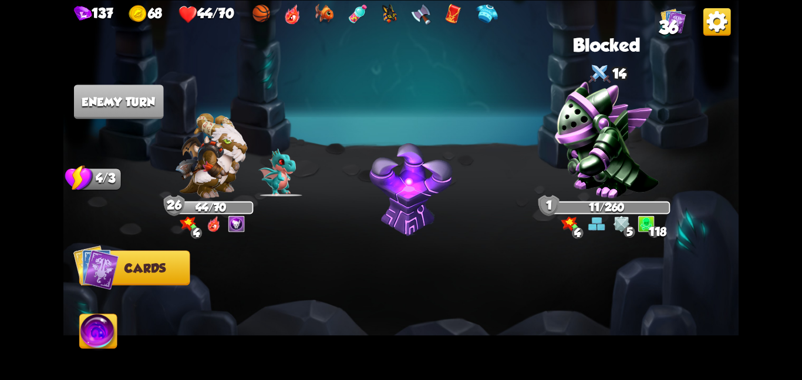
click at [251, 83] on img at bounding box center [400, 190] width 675 height 380
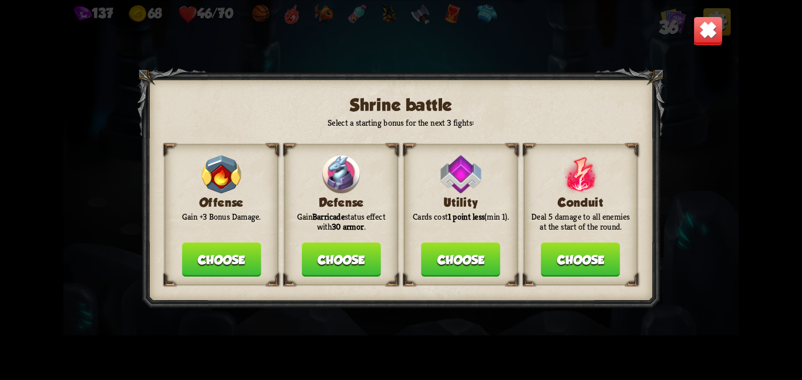
click at [218, 250] on button "Choose" at bounding box center [221, 259] width 79 height 34
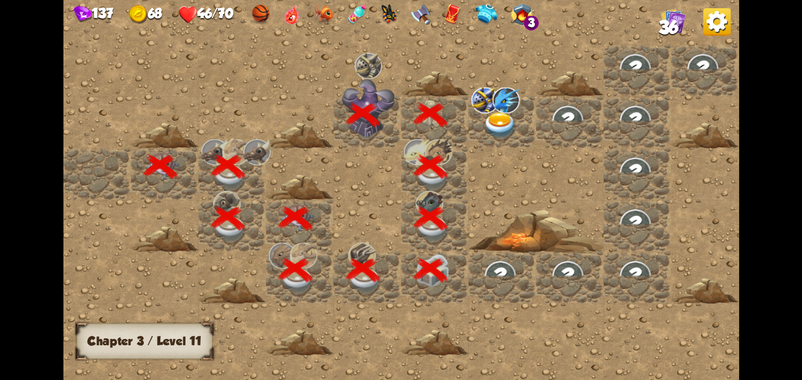
scroll to position [0, 225]
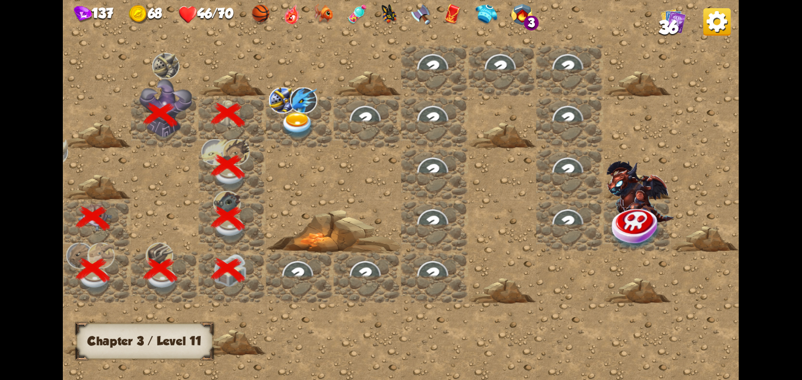
click at [299, 116] on img at bounding box center [298, 124] width 34 height 26
